Goal: Information Seeking & Learning: Learn about a topic

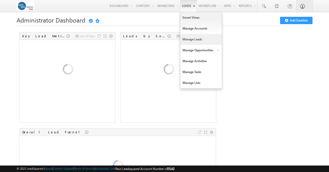
click at [182, 40] on link "Manage Leads" at bounding box center [200, 39] width 41 height 11
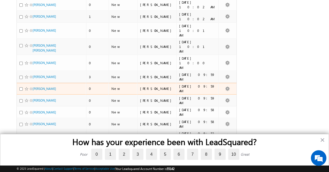
scroll to position [245, 0]
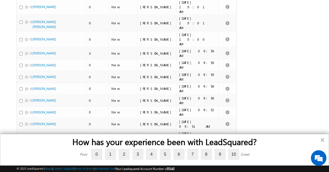
click at [322, 139] on button "×" at bounding box center [322, 139] width 5 height 8
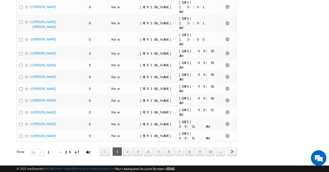
click at [129, 147] on link "2" at bounding box center [127, 151] width 9 height 9
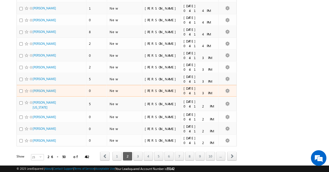
scroll to position [241, 0]
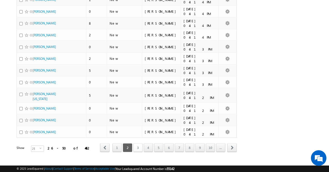
click at [139, 143] on link "3" at bounding box center [137, 147] width 9 height 9
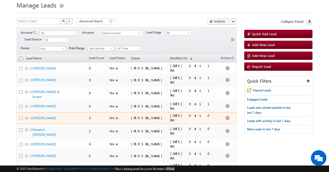
scroll to position [13, 0]
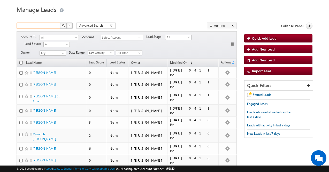
click at [44, 24] on input "text" at bounding box center [39, 25] width 44 height 6
type input "er"
click at [60, 22] on button "button" at bounding box center [63, 25] width 7 height 6
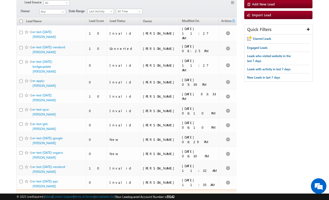
scroll to position [67, 0]
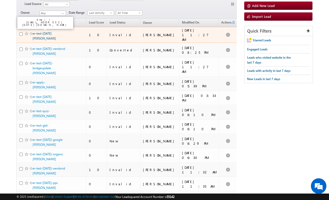
click at [47, 32] on link "er-test-jul10 Adam" at bounding box center [45, 36] width 24 height 9
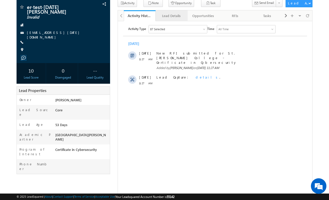
click at [167, 14] on div "Lead Details" at bounding box center [171, 16] width 23 height 6
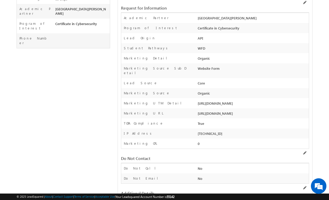
scroll to position [162, 0]
drag, startPoint x: 220, startPoint y: 129, endPoint x: 197, endPoint y: 129, distance: 23.0
click at [197, 131] on div "[TECHNICAL_ID]" at bounding box center [253, 134] width 113 height 7
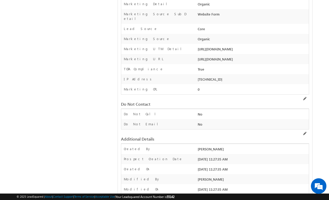
scroll to position [0, 0]
copy div "[TECHNICAL_ID]"
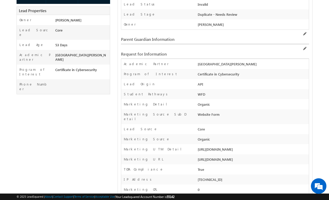
scroll to position [6, 0]
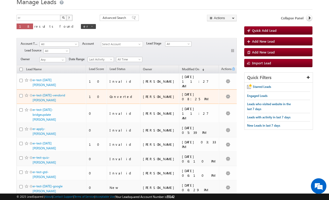
scroll to position [28, 0]
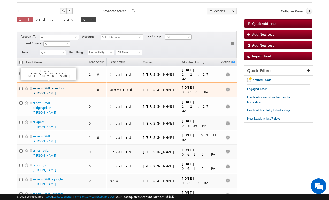
click at [55, 86] on link "er-test-[DATE]-vendorid [PERSON_NAME]" at bounding box center [49, 90] width 33 height 9
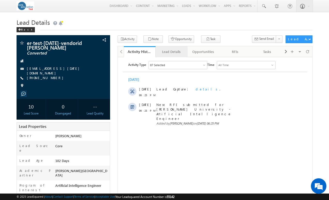
click at [172, 54] on div "Lead Details" at bounding box center [171, 52] width 23 height 6
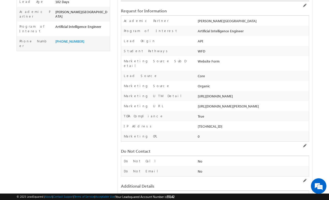
scroll to position [161, 0]
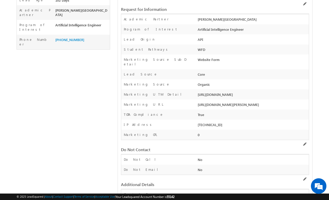
drag, startPoint x: 221, startPoint y: 121, endPoint x: 197, endPoint y: 121, distance: 23.8
click at [197, 122] on div "[TECHNICAL_ID]" at bounding box center [253, 125] width 113 height 7
copy div "[TECHNICAL_ID]"
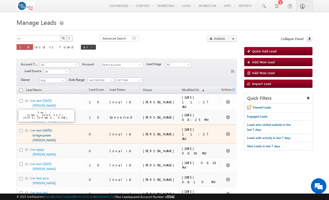
click at [45, 129] on link "er-test-[DATE]-bridgeupdate [PERSON_NAME]" at bounding box center [45, 136] width 24 height 14
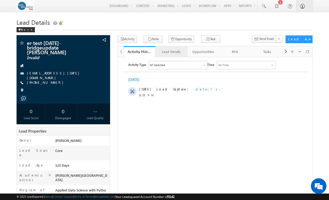
click at [169, 53] on div "Lead Details" at bounding box center [171, 52] width 23 height 6
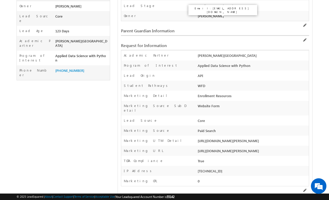
scroll to position [139, 0]
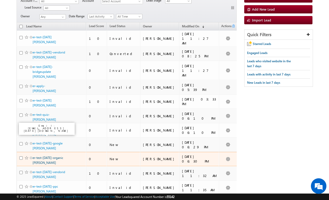
scroll to position [68, 0]
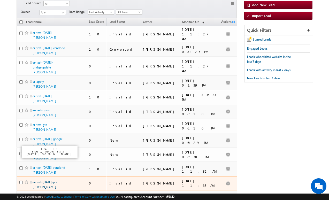
click at [41, 180] on link "er-test-[DATE]-ppc [PERSON_NAME]" at bounding box center [46, 184] width 26 height 9
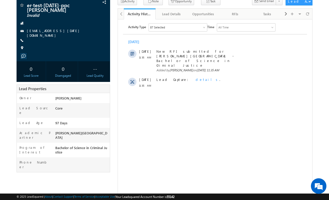
scroll to position [48, 0]
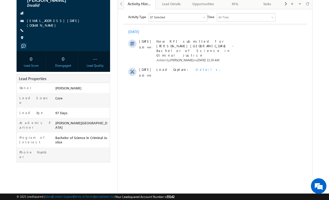
click at [167, 5] on div "Lead Details" at bounding box center [171, 4] width 23 height 6
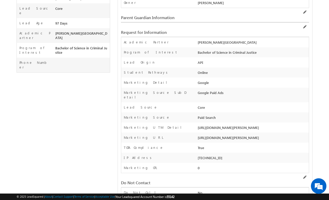
scroll to position [149, 0]
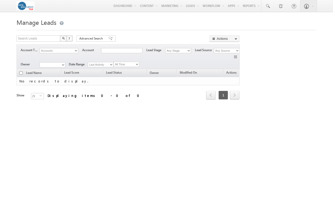
type input "er"
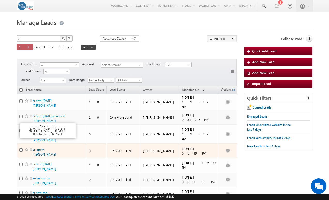
click at [48, 148] on link "er-apply-molloy Adam" at bounding box center [45, 152] width 24 height 9
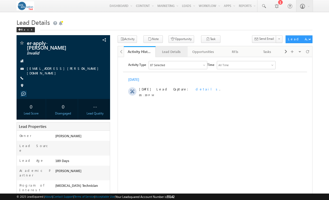
click at [168, 56] on link "Lead Details" at bounding box center [172, 51] width 32 height 11
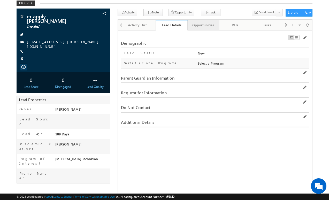
scroll to position [17, 0]
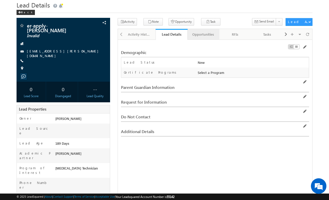
click at [204, 36] on div "Opportunities" at bounding box center [203, 34] width 23 height 6
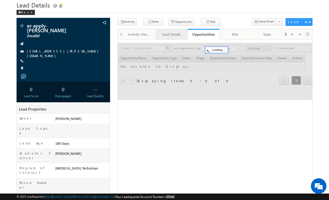
click at [167, 34] on div "Lead Details" at bounding box center [171, 34] width 23 height 6
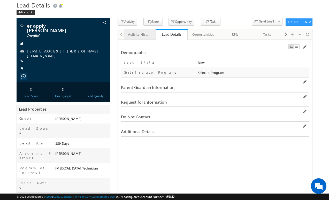
click at [146, 37] on div "Activity History" at bounding box center [139, 34] width 23 height 6
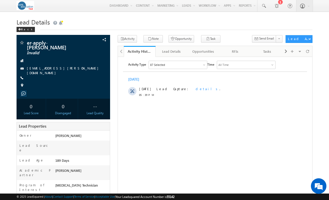
scroll to position [0, 0]
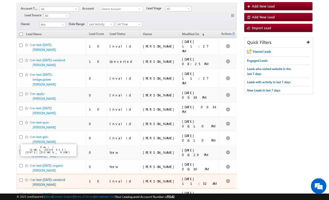
scroll to position [56, 0]
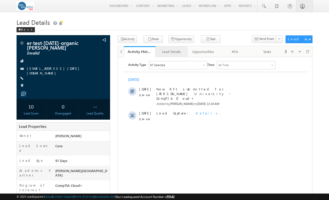
click at [167, 55] on div "Lead Details" at bounding box center [171, 52] width 23 height 6
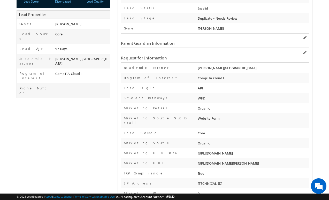
scroll to position [112, 0]
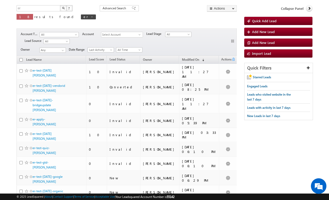
scroll to position [12, 0]
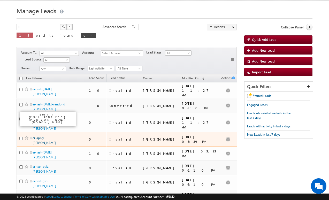
click at [56, 136] on link "er-apply-[PERSON_NAME]" at bounding box center [45, 140] width 24 height 9
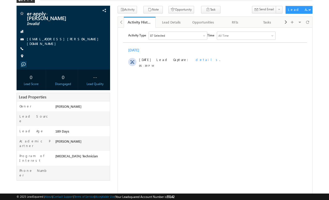
scroll to position [36, 0]
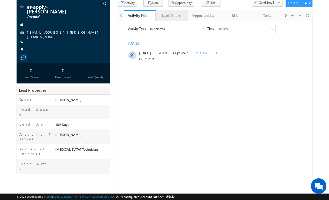
click at [174, 18] on div "Lead Details" at bounding box center [171, 15] width 23 height 6
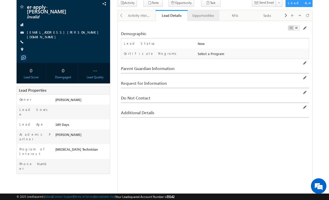
click at [204, 12] on link "Opportunities" at bounding box center [204, 15] width 32 height 11
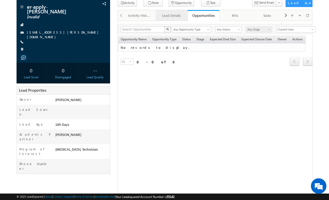
click at [171, 13] on div "Lead Details" at bounding box center [171, 15] width 23 height 6
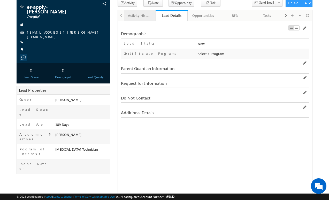
click at [128, 16] on div "Activity History" at bounding box center [139, 15] width 23 height 6
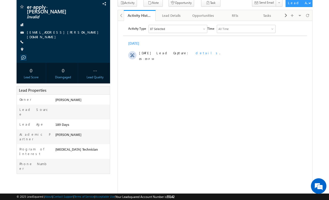
click at [119, 16] on div at bounding box center [121, 15] width 6 height 10
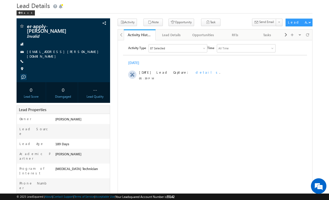
scroll to position [0, 0]
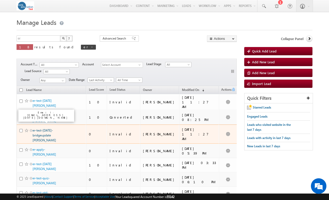
click at [44, 129] on link "er-test-[DATE]-bridgeupdate [PERSON_NAME]" at bounding box center [45, 136] width 24 height 14
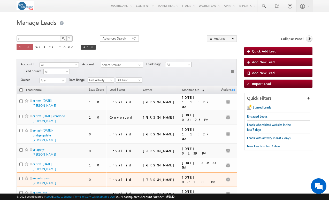
scroll to position [8, 0]
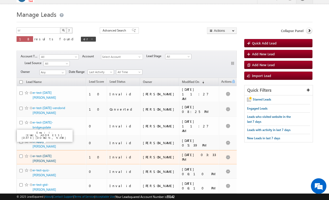
click at [43, 154] on link "er-test-[DATE] [PERSON_NAME]" at bounding box center [45, 158] width 24 height 9
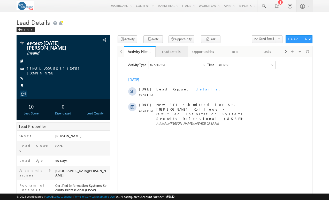
click at [176, 51] on div "Lead Details" at bounding box center [171, 52] width 23 height 6
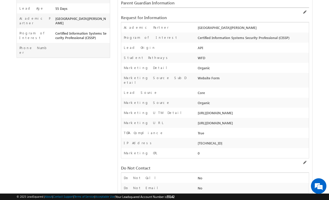
scroll to position [153, 0]
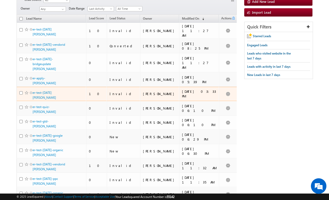
scroll to position [129, 0]
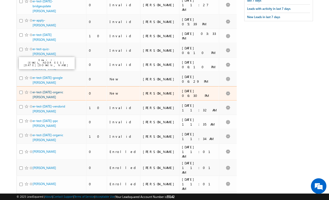
click at [55, 90] on link "er-test-may9-organic Adam" at bounding box center [48, 94] width 31 height 9
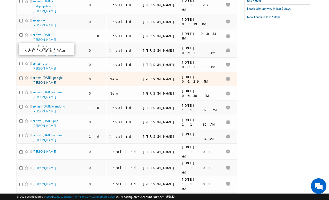
click at [47, 76] on link "er-test-[DATE]-google [PERSON_NAME]" at bounding box center [48, 80] width 30 height 9
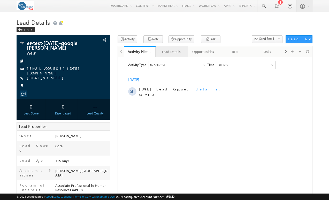
click at [174, 49] on div "Lead Details" at bounding box center [171, 52] width 23 height 6
